Goal: Navigation & Orientation: Find specific page/section

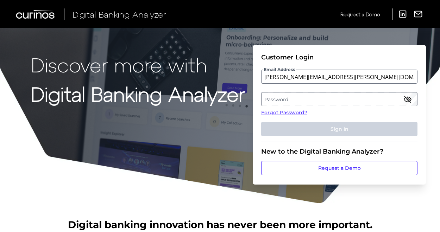
type input "[PERSON_NAME][EMAIL_ADDRESS][PERSON_NAME][DOMAIN_NAME]"
click at [295, 99] on label "Password" at bounding box center [339, 99] width 155 height 13
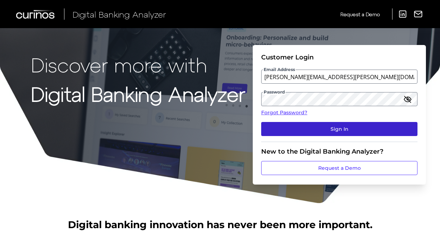
click at [295, 123] on button "Sign In" at bounding box center [339, 129] width 156 height 14
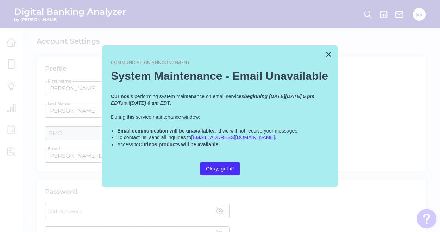
scroll to position [75, 0]
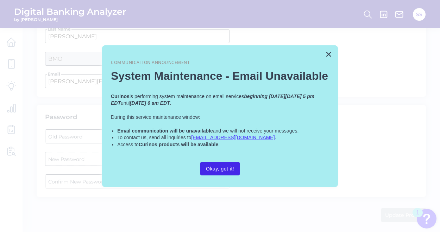
click at [219, 165] on button "Okay, got it!" at bounding box center [219, 168] width 39 height 13
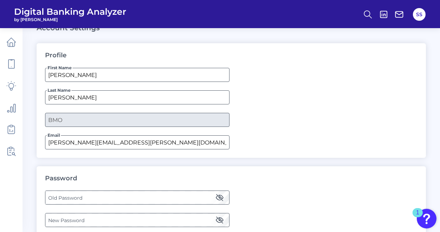
scroll to position [0, 0]
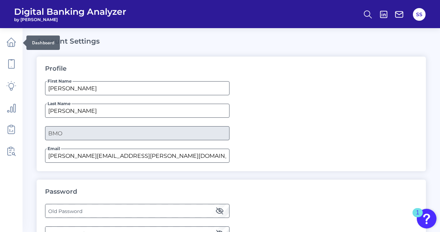
click at [20, 42] on div at bounding box center [22, 42] width 7 height 7
click at [13, 41] on icon at bounding box center [11, 42] width 10 height 10
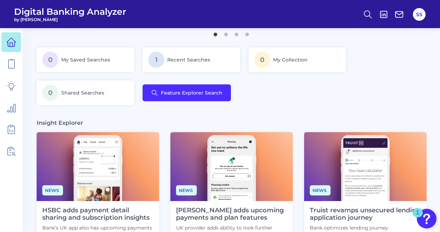
scroll to position [125, 0]
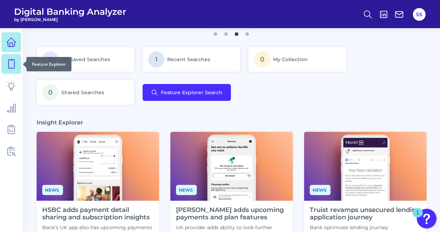
click at [17, 65] on link at bounding box center [11, 64] width 20 height 20
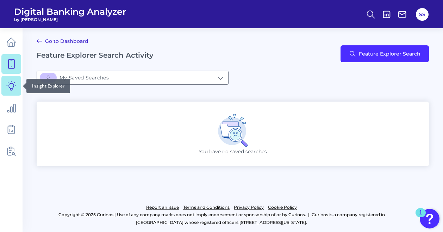
click at [15, 81] on icon at bounding box center [11, 86] width 10 height 10
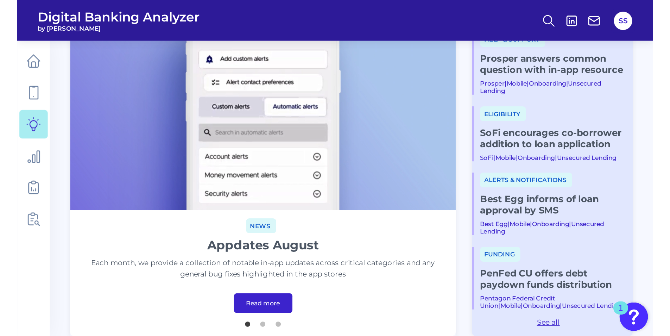
scroll to position [22, 0]
